Goal: Complete application form: Complete application form

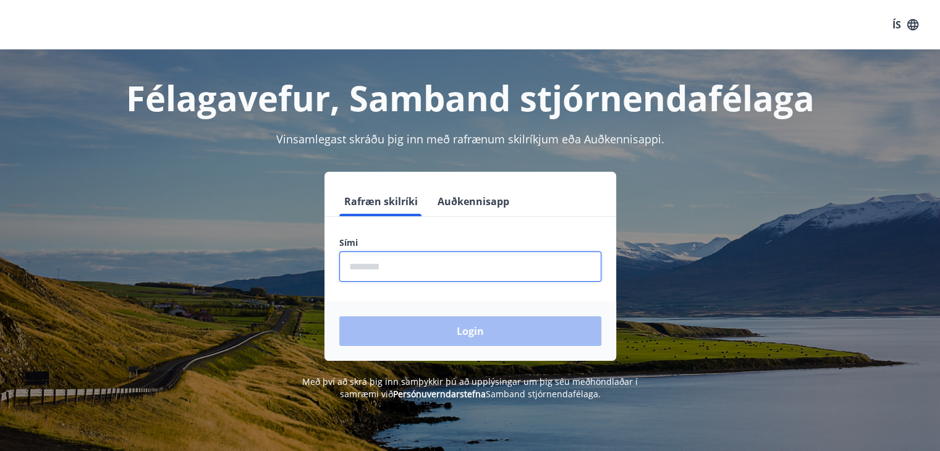
click at [450, 273] on input "phone" at bounding box center [470, 267] width 262 height 30
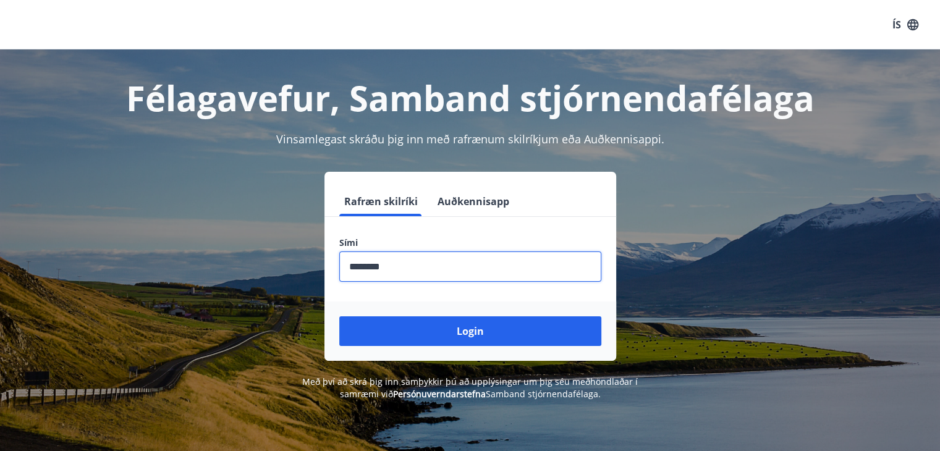
type input "********"
click at [339, 317] on button "Login" at bounding box center [470, 332] width 262 height 30
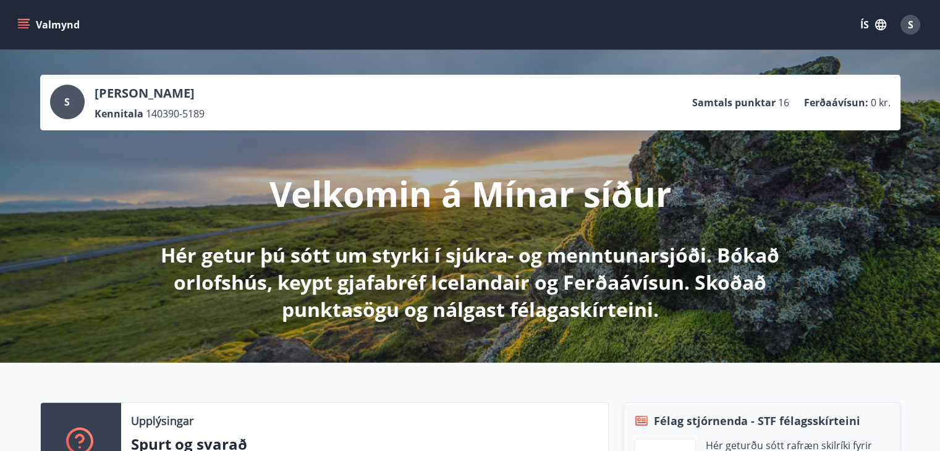
click at [49, 27] on button "Valmynd" at bounding box center [50, 25] width 70 height 22
click at [878, 20] on icon "button" at bounding box center [881, 24] width 11 height 11
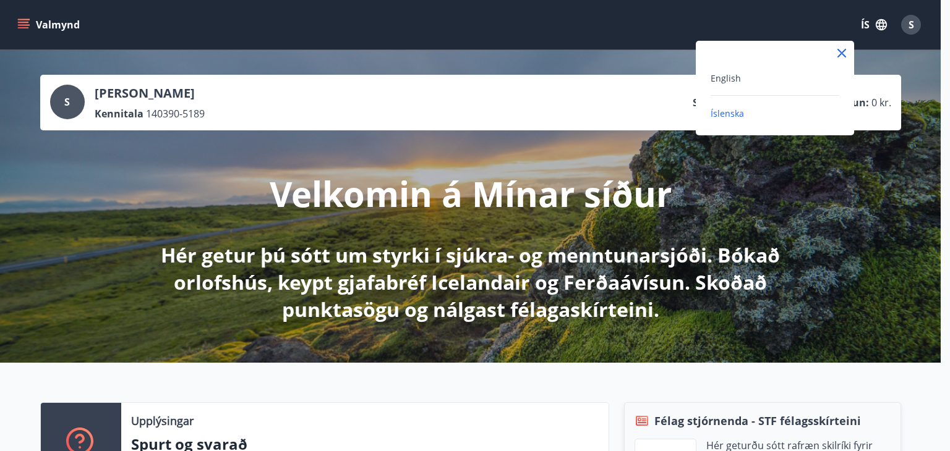
click at [777, 81] on div "English" at bounding box center [774, 77] width 129 height 15
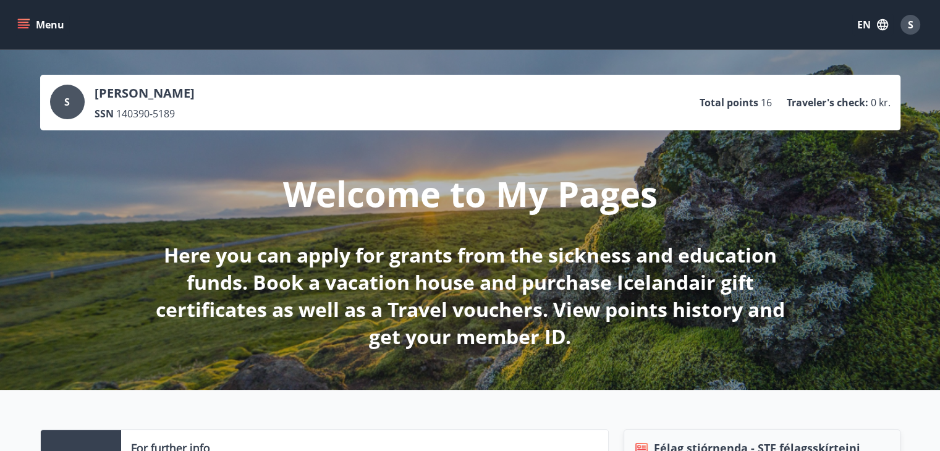
click at [24, 26] on icon "menu" at bounding box center [23, 25] width 12 height 12
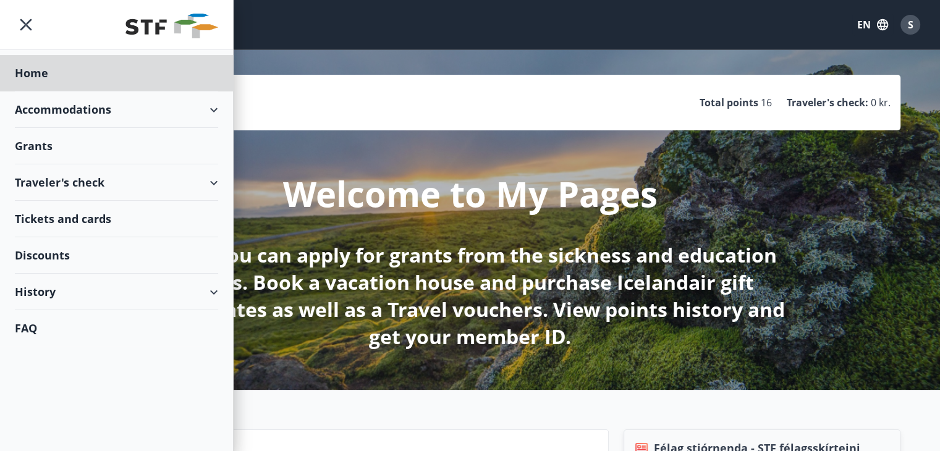
click at [123, 144] on div "Grants" at bounding box center [116, 146] width 203 height 36
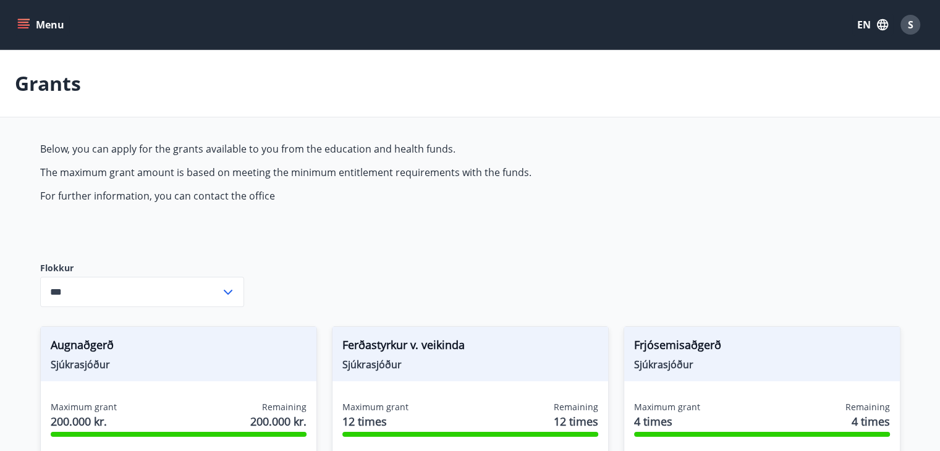
type input "***"
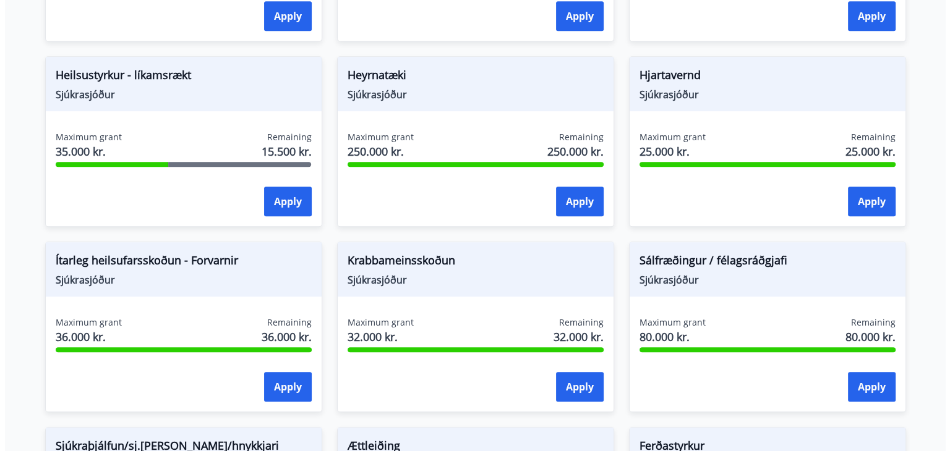
scroll to position [636, 0]
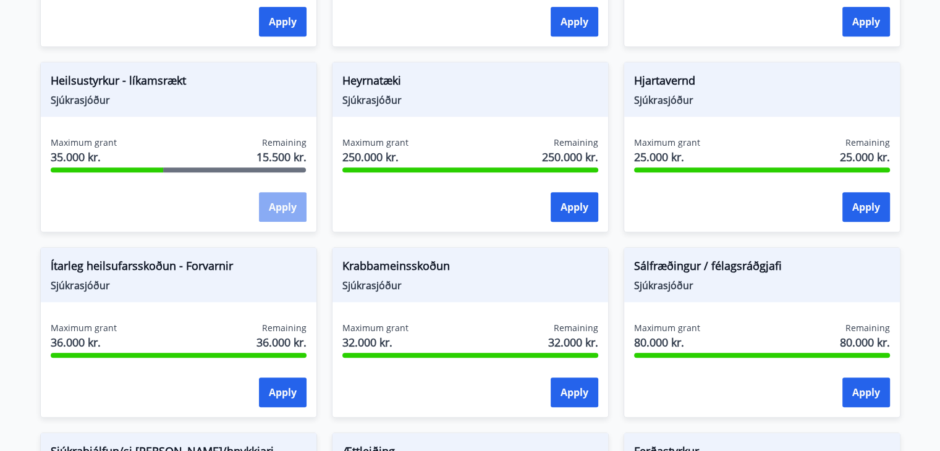
click at [285, 200] on button "Apply" at bounding box center [283, 207] width 48 height 30
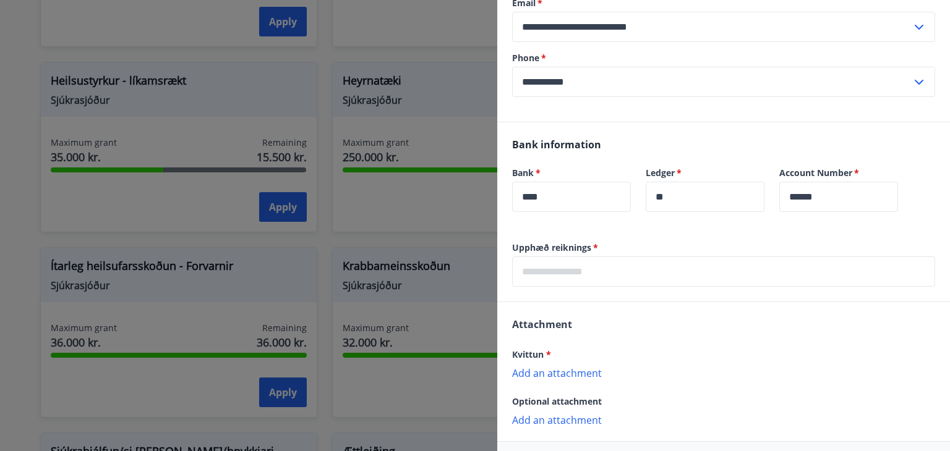
scroll to position [278, 0]
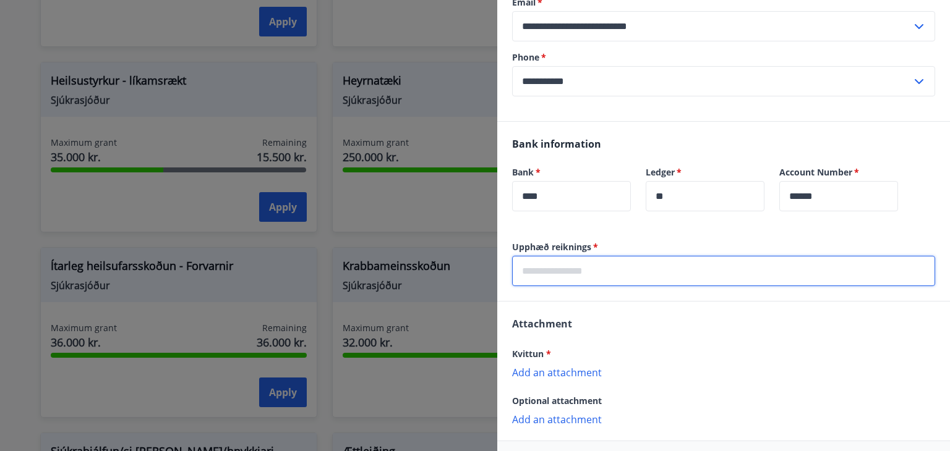
click at [766, 267] on input "text" at bounding box center [723, 271] width 423 height 30
type input "*****"
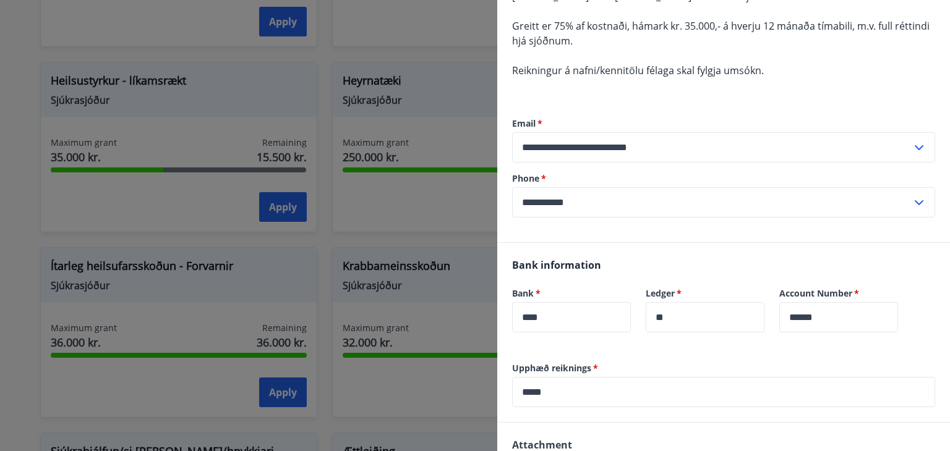
scroll to position [158, 0]
click at [911, 197] on icon at bounding box center [918, 201] width 15 height 15
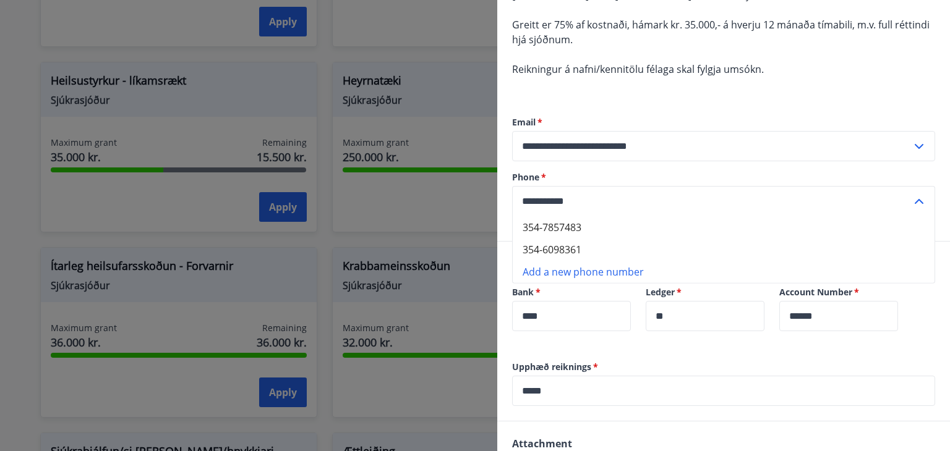
click at [707, 228] on li "354-7857483" at bounding box center [724, 227] width 422 height 22
type input "**********"
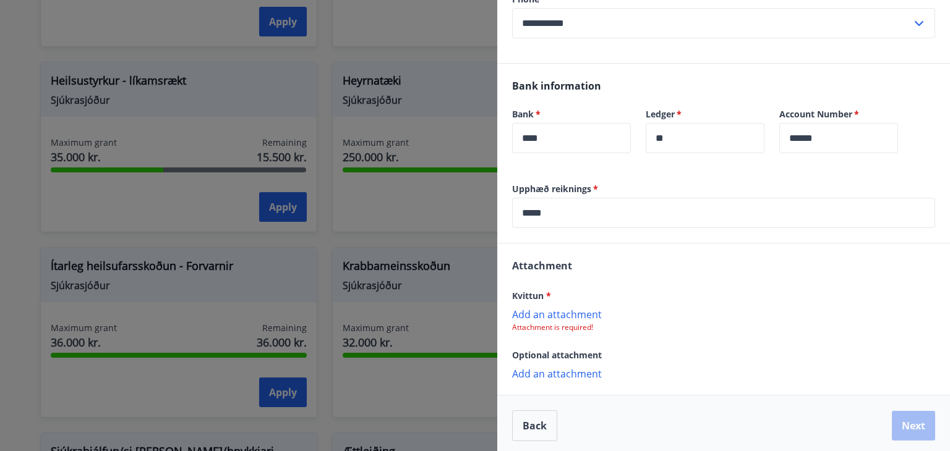
scroll to position [341, 0]
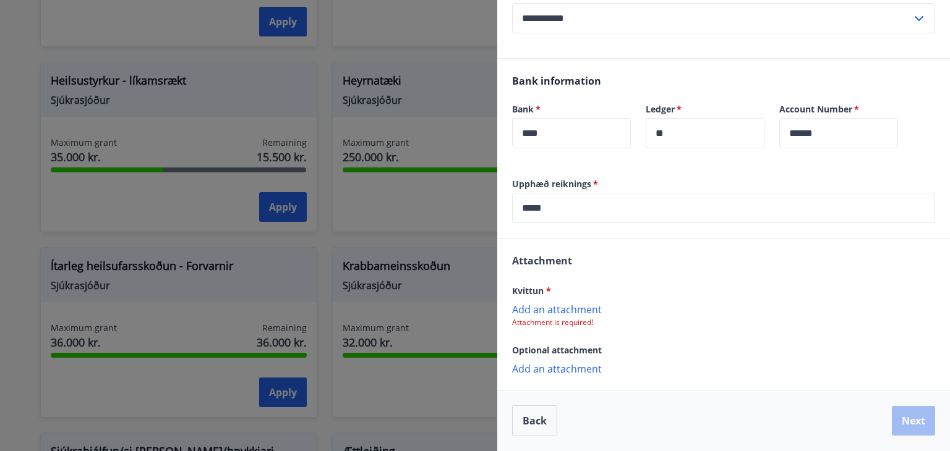
click at [581, 309] on p "Add an attachment" at bounding box center [723, 309] width 423 height 12
click at [906, 428] on button "Next" at bounding box center [913, 422] width 43 height 30
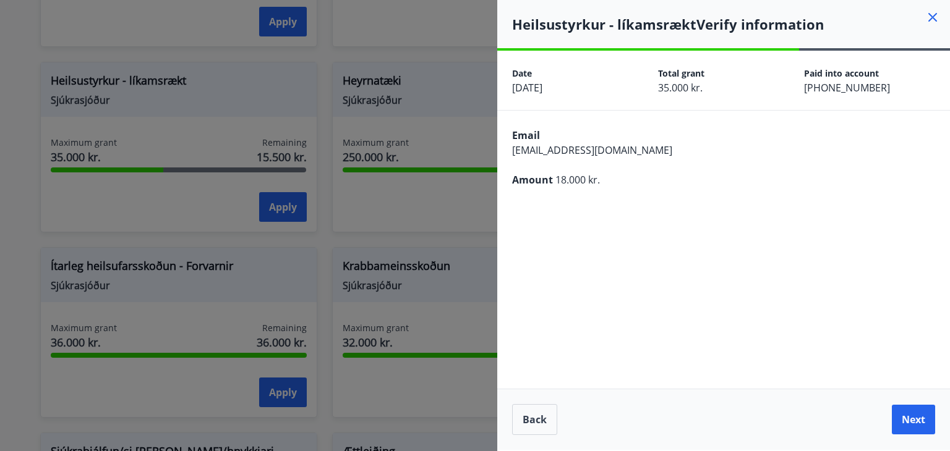
scroll to position [0, 0]
click at [910, 411] on button "Next" at bounding box center [913, 420] width 43 height 30
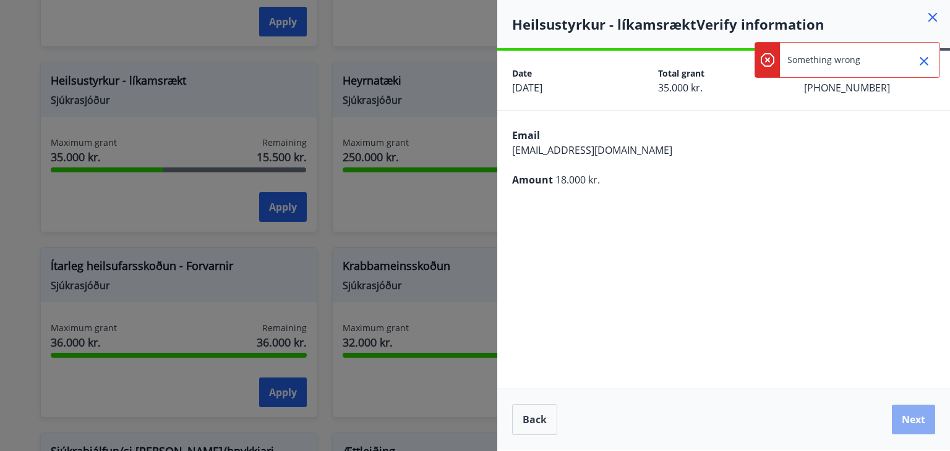
click at [911, 424] on button "Next" at bounding box center [913, 420] width 43 height 30
click at [929, 59] on icon "Close" at bounding box center [923, 61] width 15 height 15
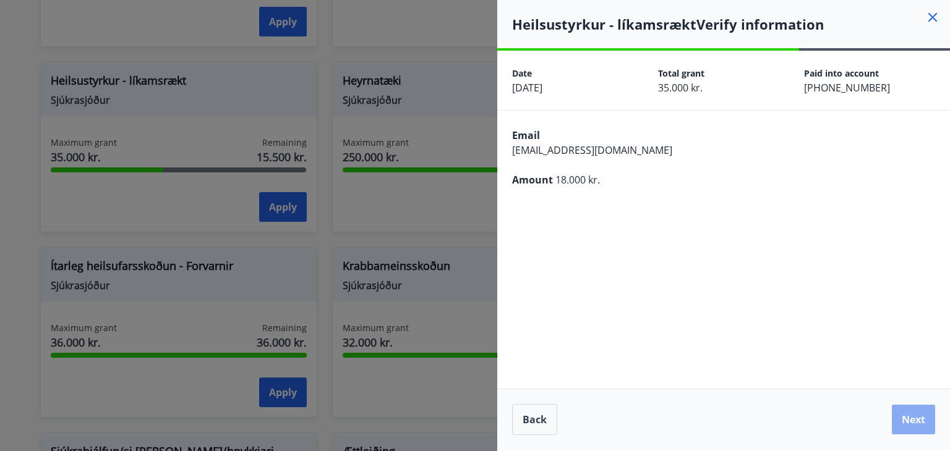
click at [903, 420] on button "Next" at bounding box center [913, 420] width 43 height 30
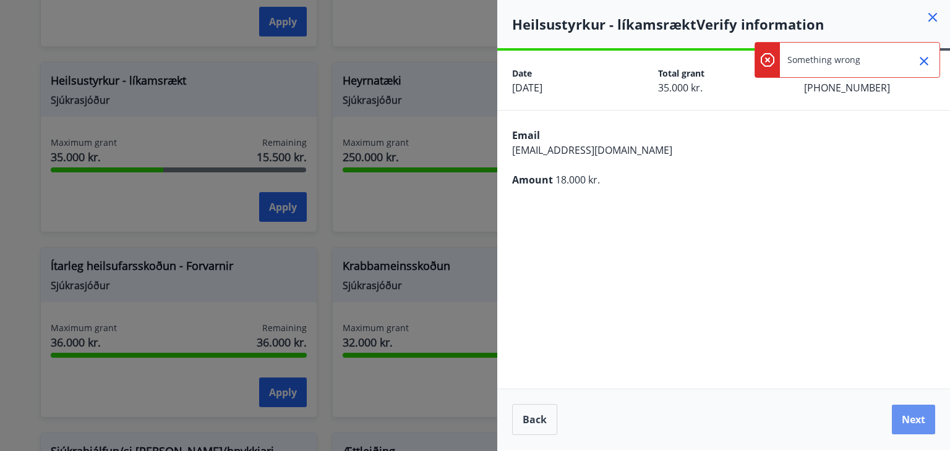
click at [903, 420] on button "Next" at bounding box center [913, 420] width 43 height 30
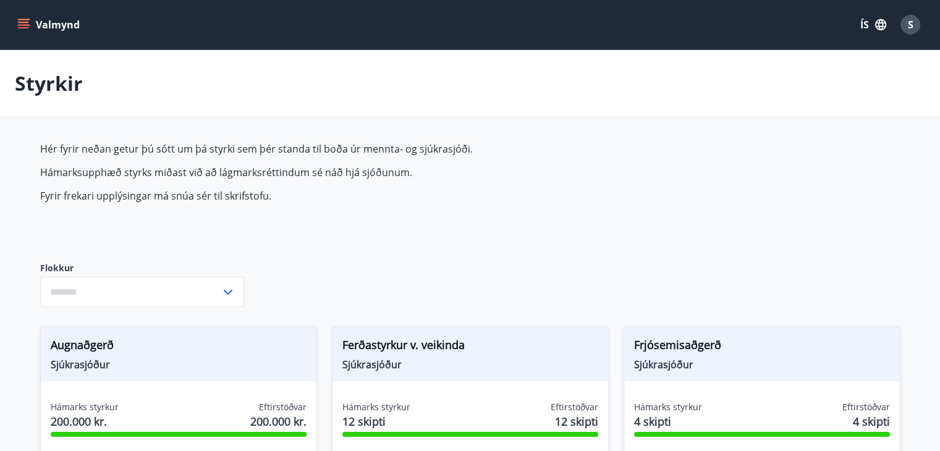
type input "***"
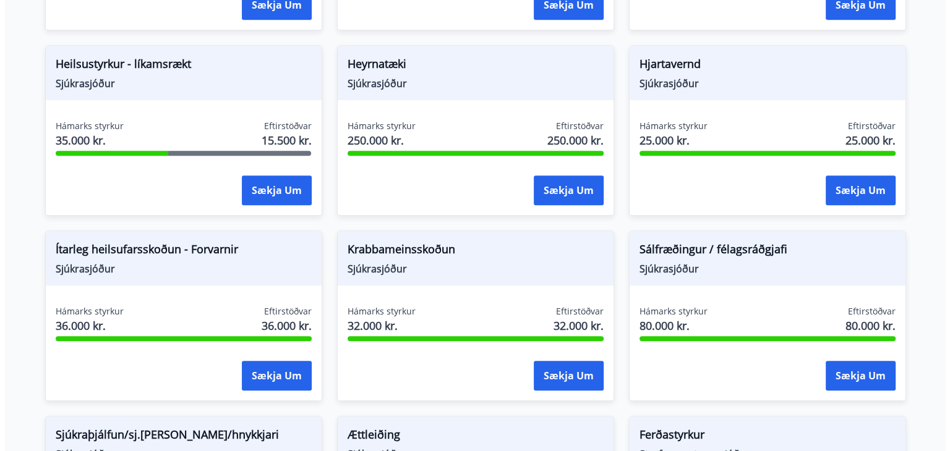
scroll to position [650, 0]
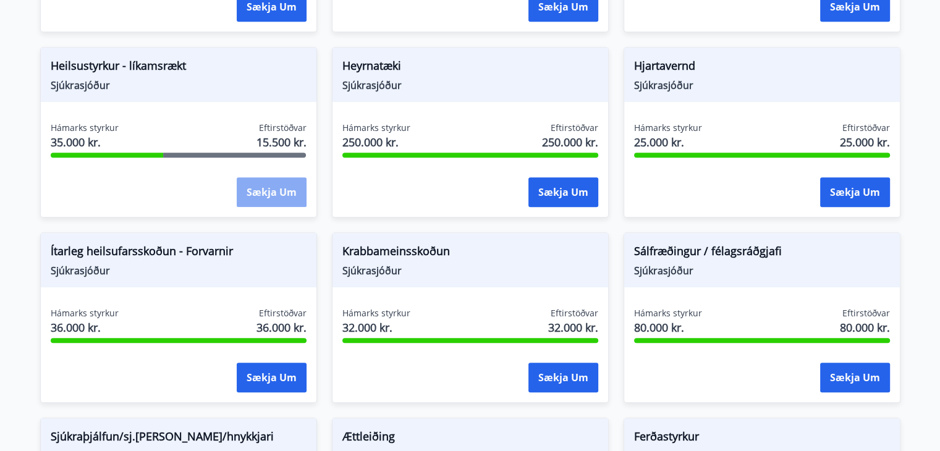
click at [265, 195] on button "Sækja um" at bounding box center [272, 192] width 70 height 30
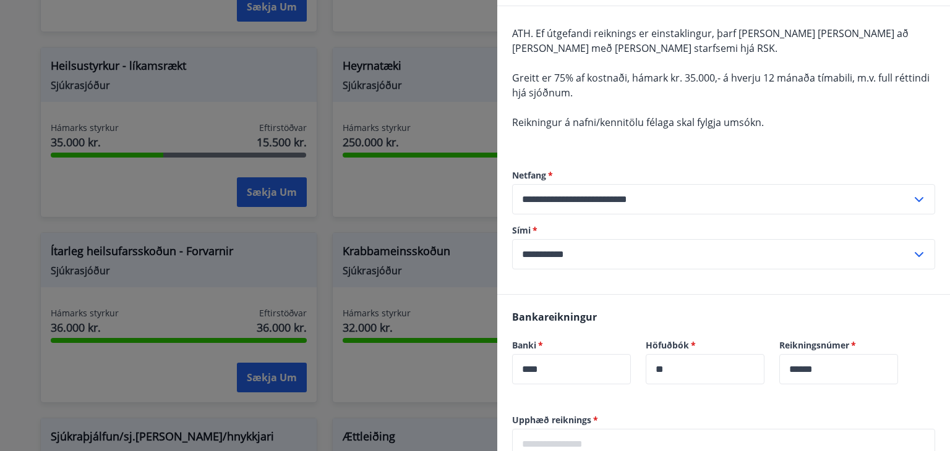
scroll to position [121, 0]
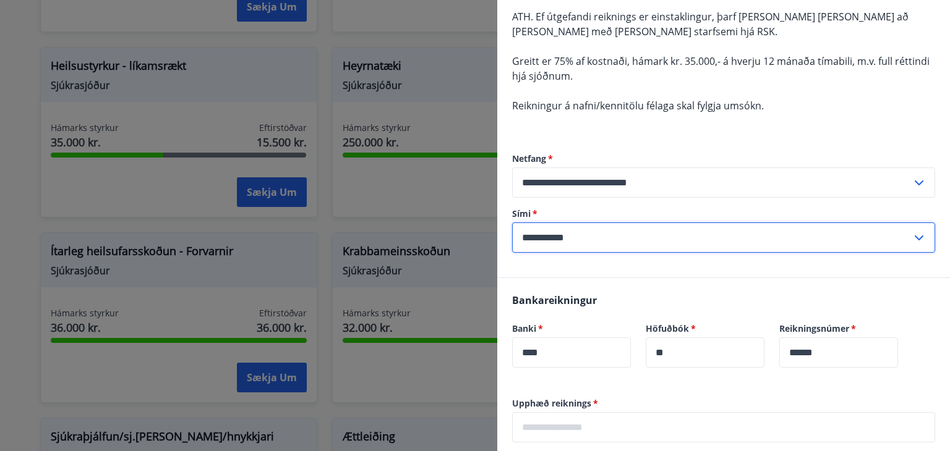
click at [877, 231] on input "**********" at bounding box center [711, 238] width 399 height 30
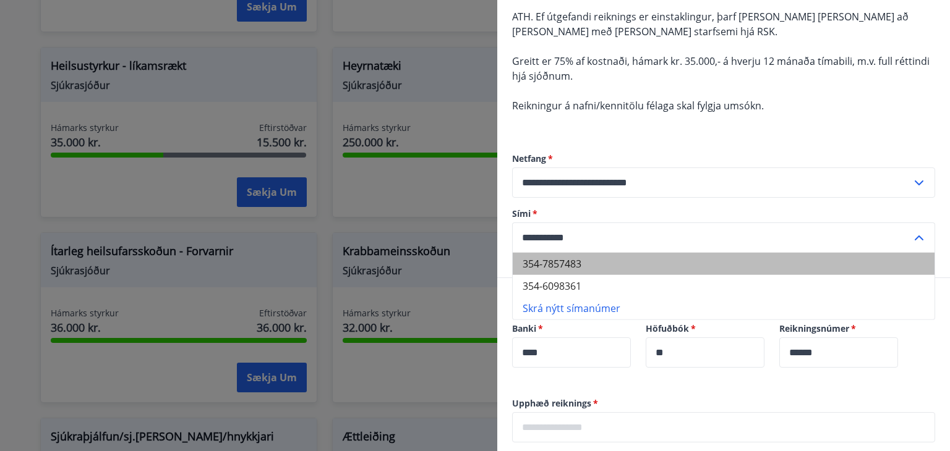
click at [779, 268] on li "354-7857483" at bounding box center [724, 264] width 422 height 22
type input "**********"
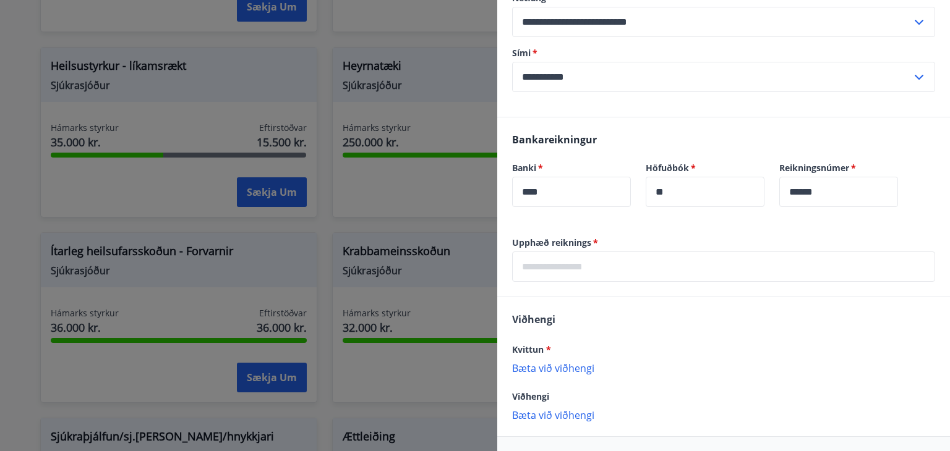
scroll to position [287, 0]
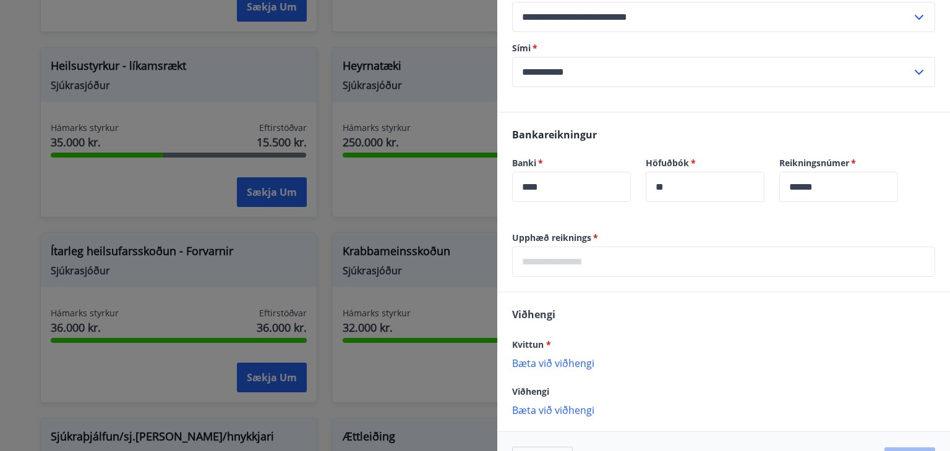
click at [847, 270] on input "text" at bounding box center [723, 262] width 423 height 30
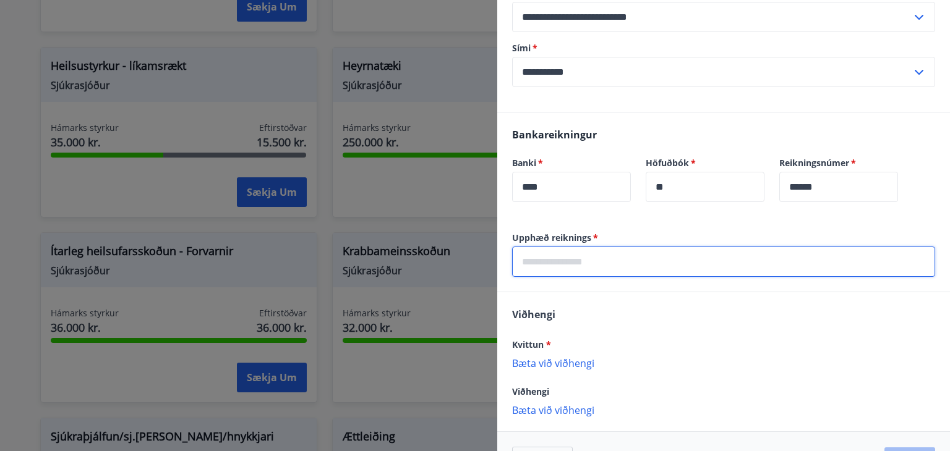
type input "*****"
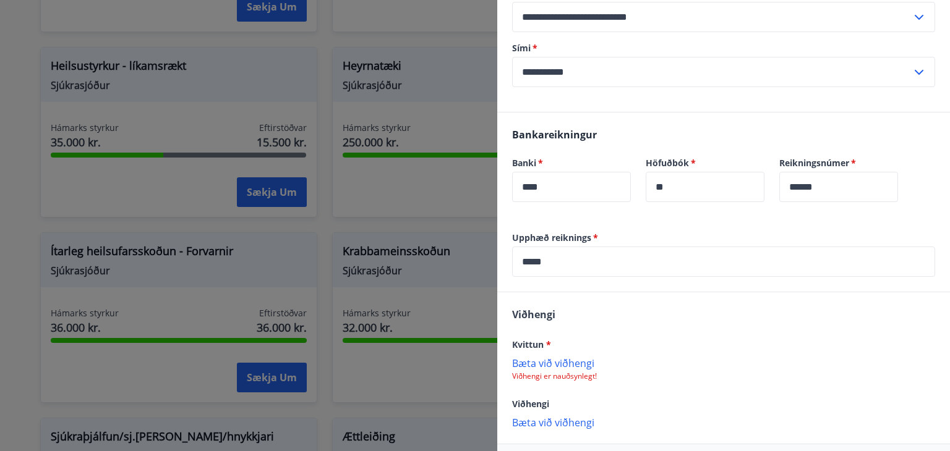
click at [554, 363] on p "Bæta við viðhengi" at bounding box center [723, 363] width 423 height 12
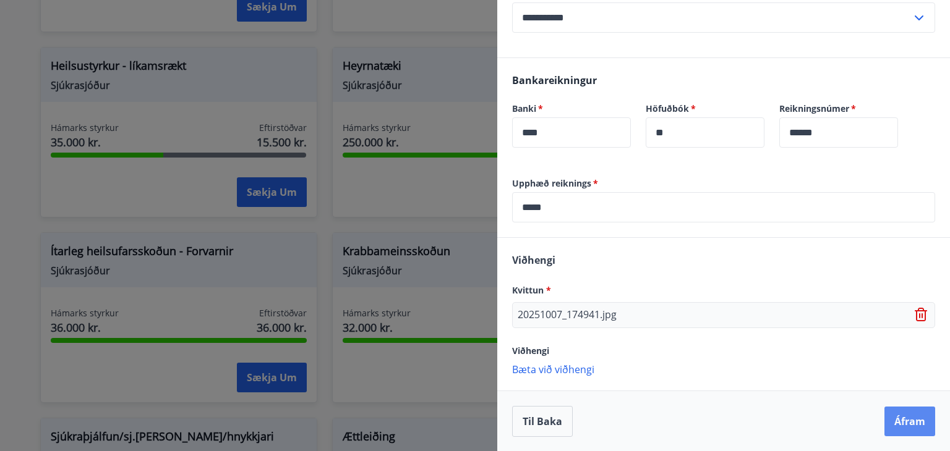
click at [898, 416] on button "Áfram" at bounding box center [909, 422] width 51 height 30
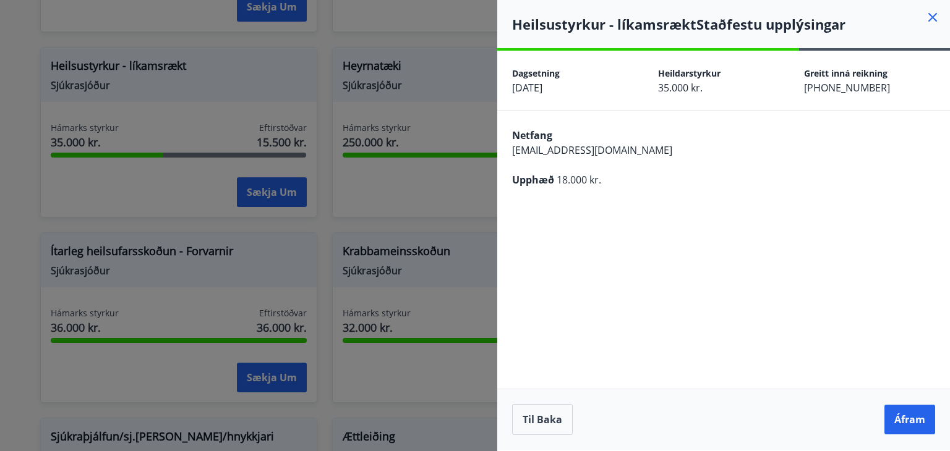
scroll to position [0, 0]
click at [898, 416] on button "Áfram" at bounding box center [909, 420] width 51 height 30
